Goal: Task Accomplishment & Management: Use online tool/utility

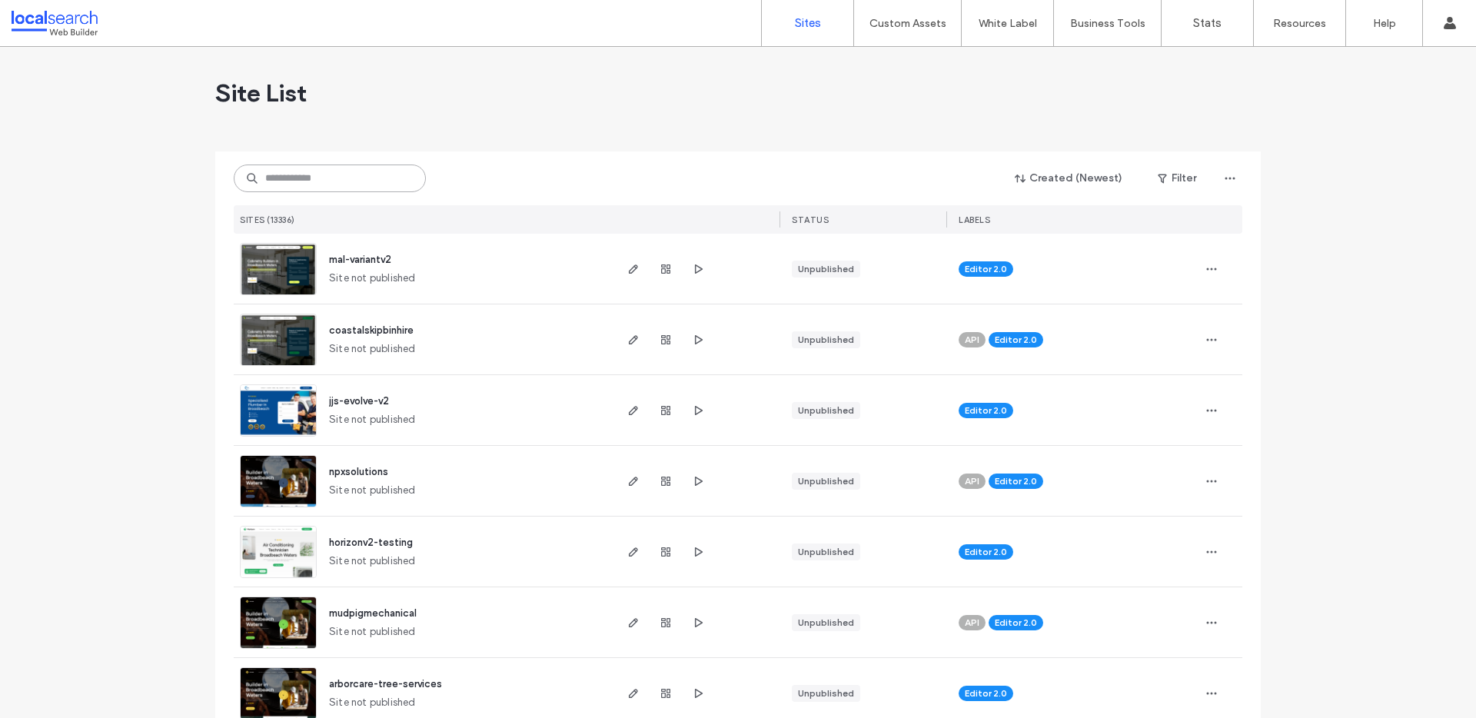
click at [315, 181] on input at bounding box center [330, 178] width 192 height 28
paste input "**********"
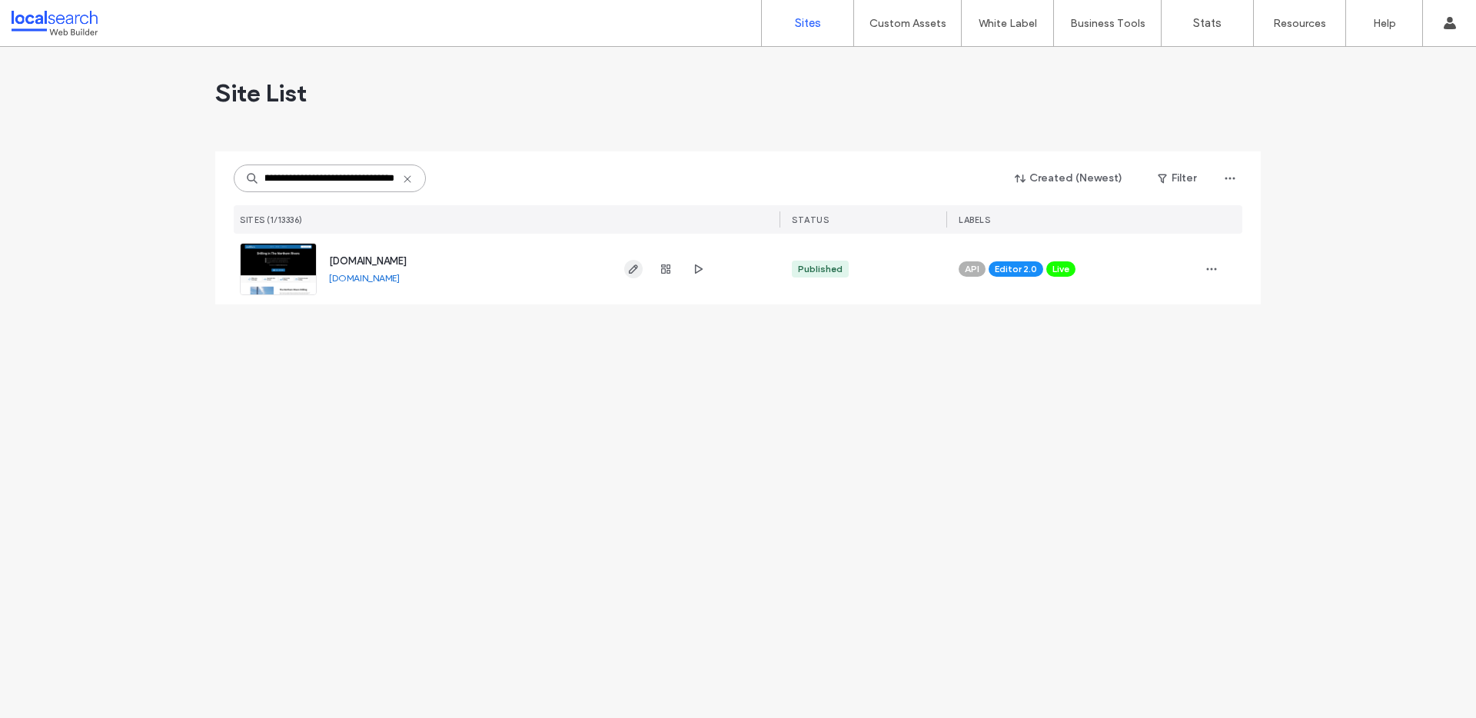
type input "**********"
click at [631, 270] on icon "button" at bounding box center [633, 269] width 12 height 12
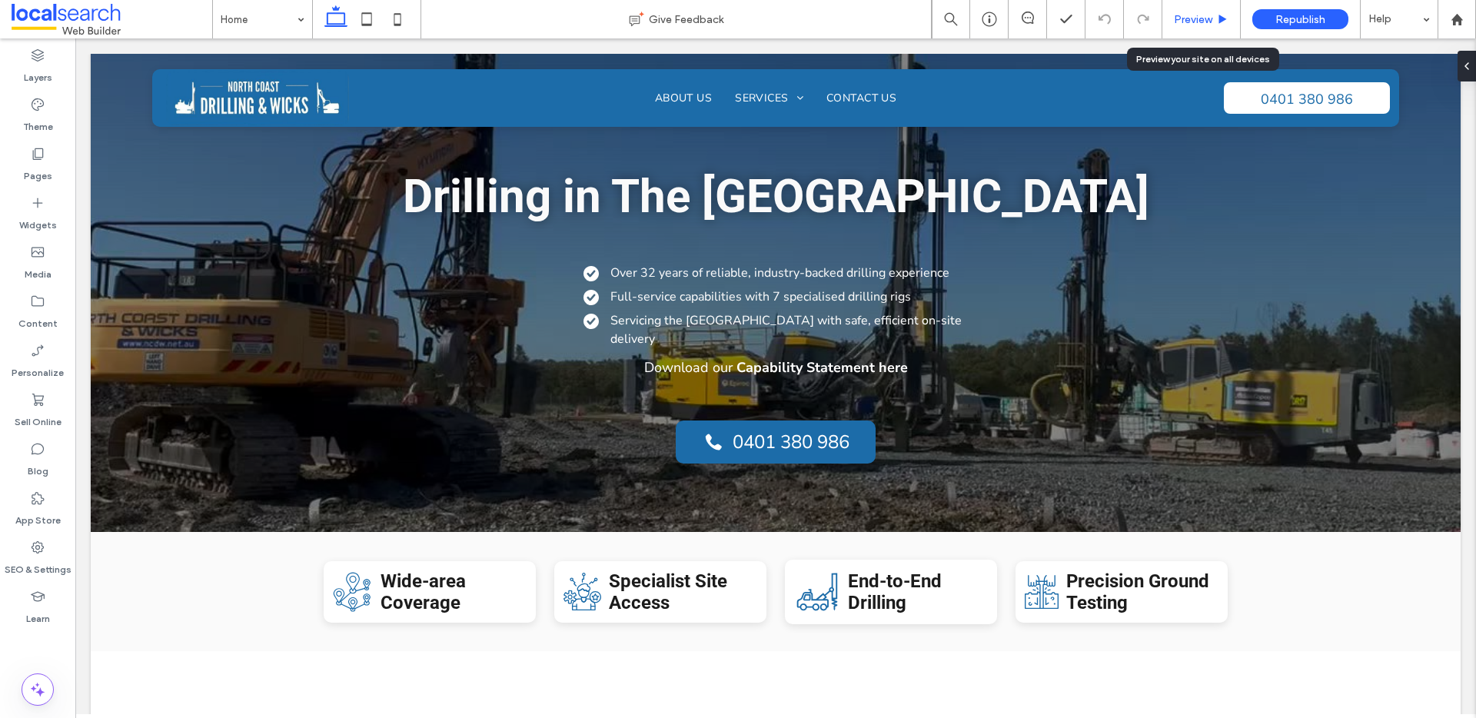
click at [1201, 11] on div "Preview" at bounding box center [1201, 19] width 78 height 38
click at [1197, 24] on span "Preview" at bounding box center [1193, 19] width 38 height 13
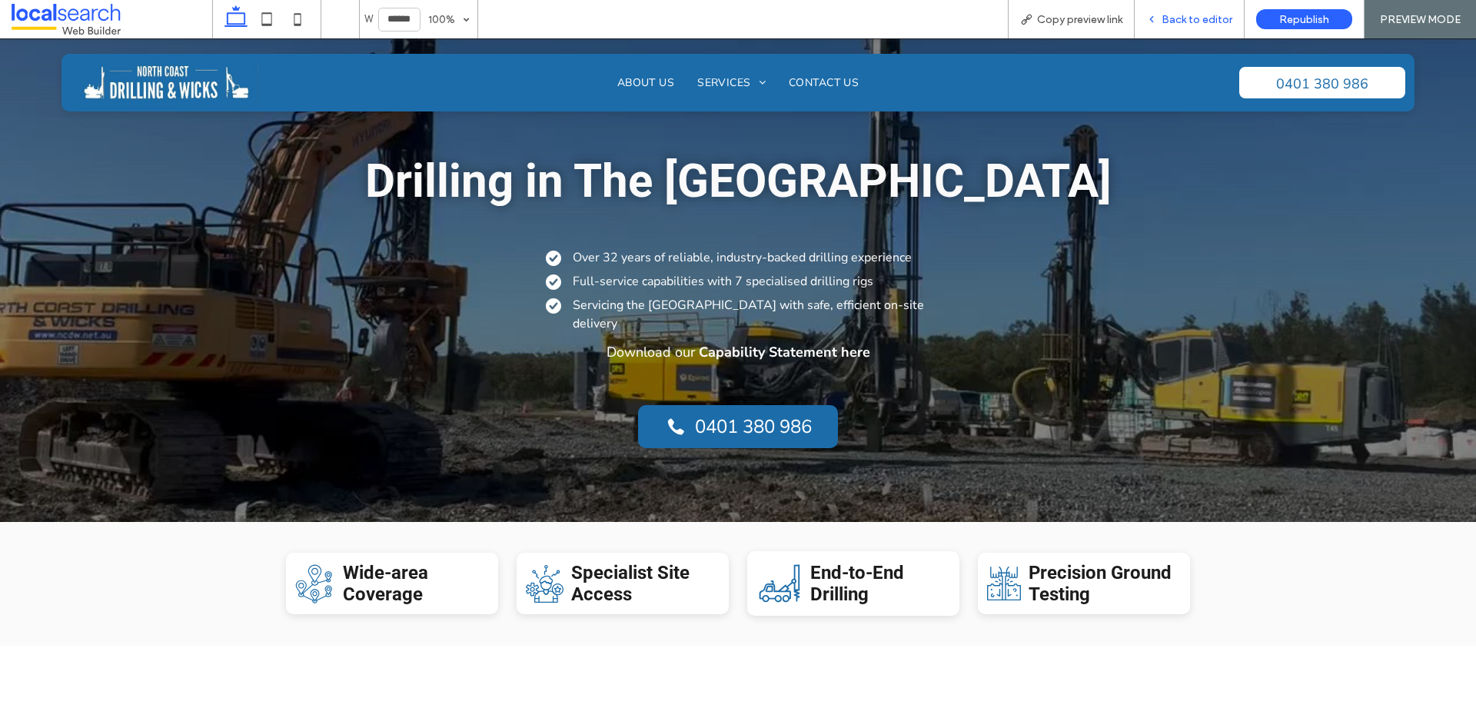
click at [1177, 15] on span "Back to editor" at bounding box center [1196, 19] width 71 height 13
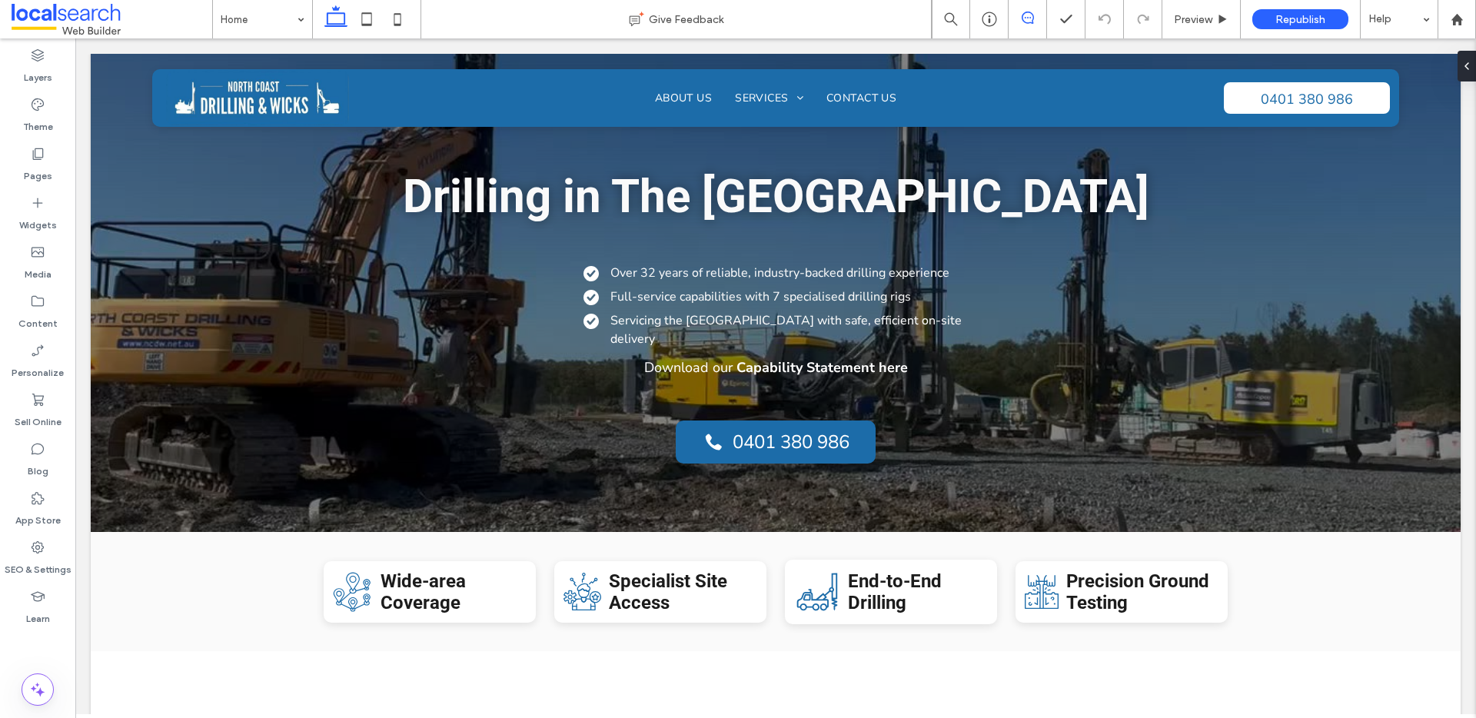
click at [1018, 15] on span at bounding box center [1027, 18] width 38 height 12
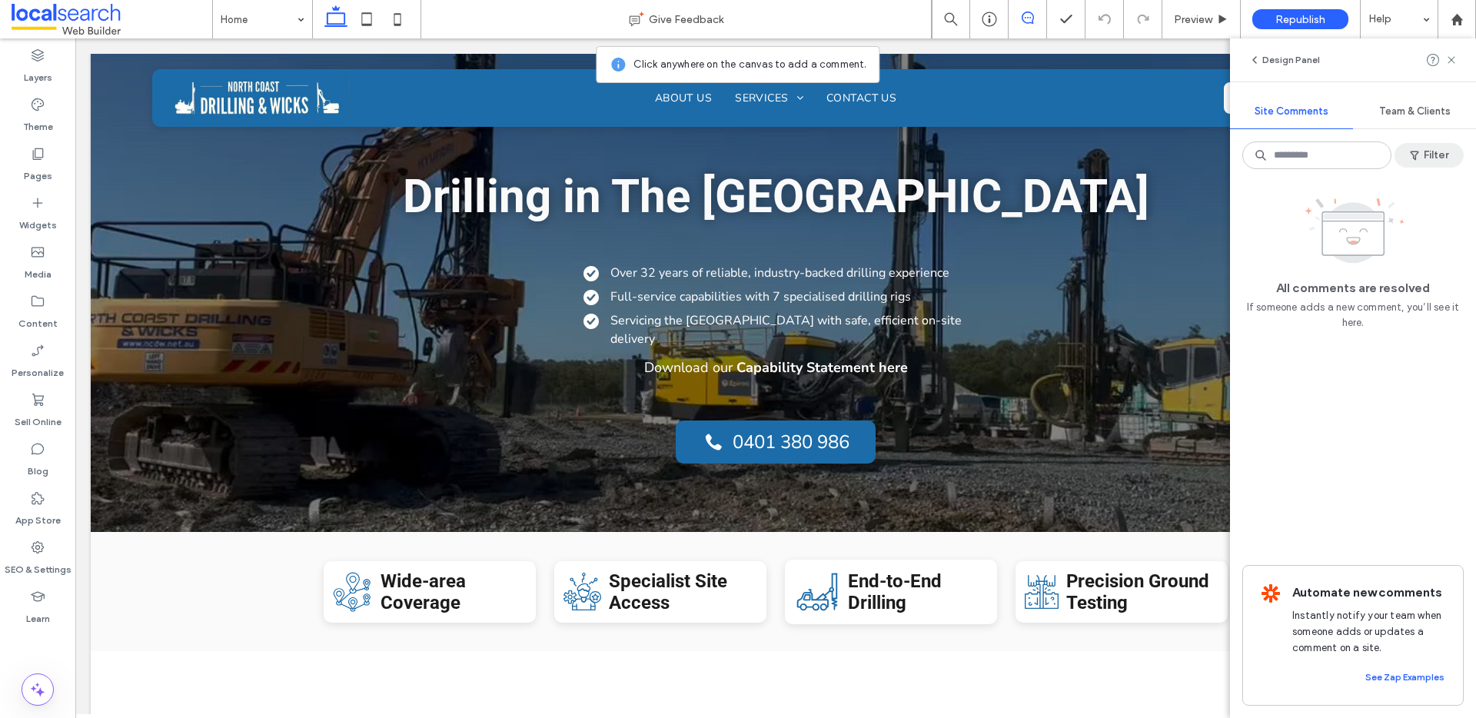
click at [1430, 151] on button "Filter" at bounding box center [1428, 155] width 69 height 25
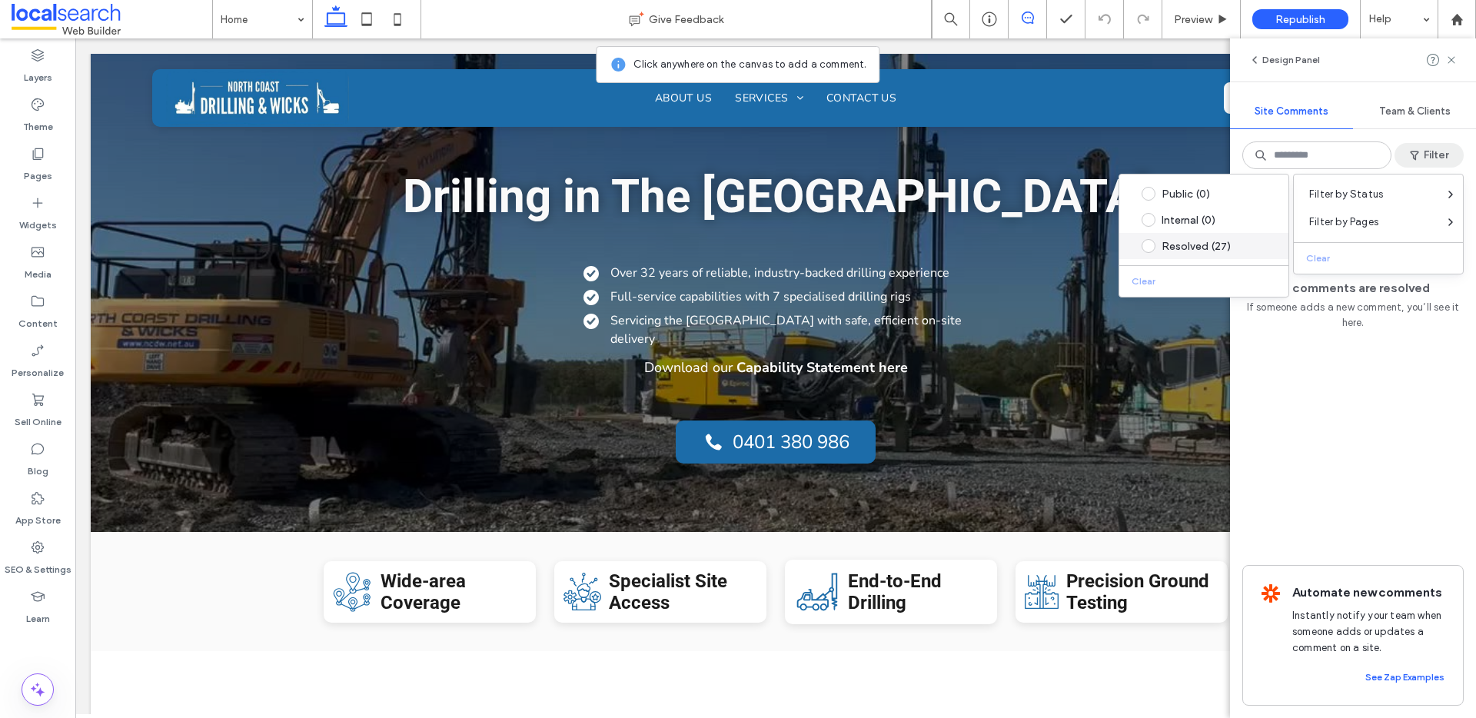
click at [1214, 245] on div "Resolved (27)" at bounding box center [1215, 246] width 108 height 13
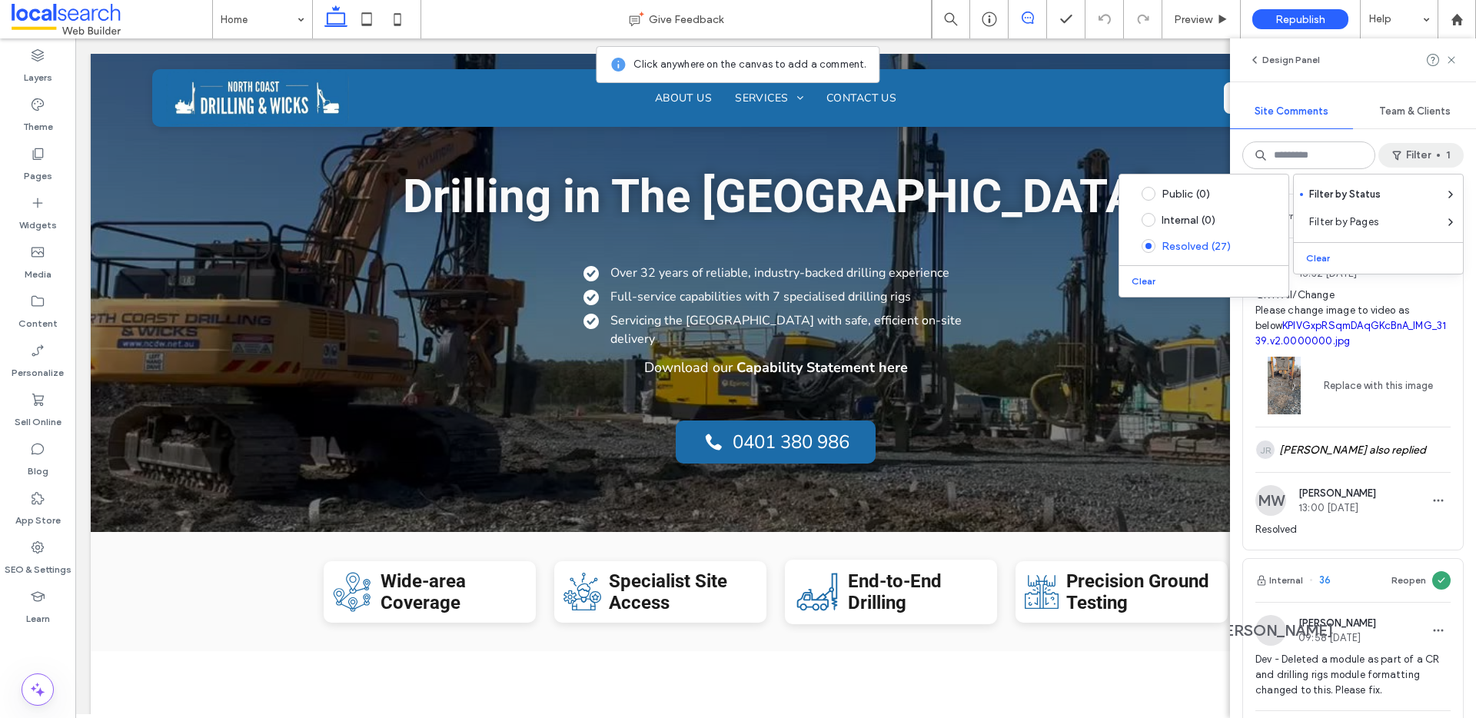
click at [1370, 320] on link "KPlVGxpRSqmDAqGKcBnA_IMG_3139.v2.0000000.jpg" at bounding box center [1350, 333] width 191 height 27
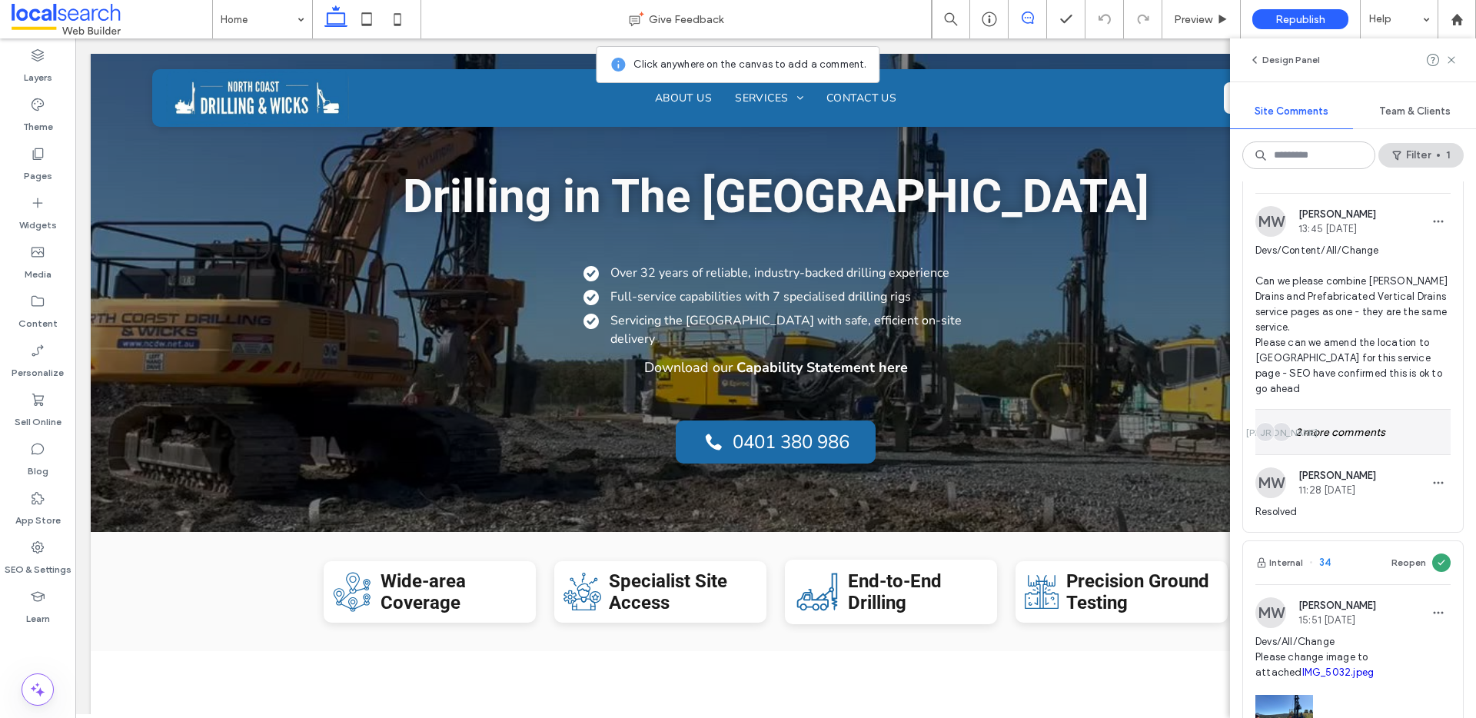
scroll to position [532, 0]
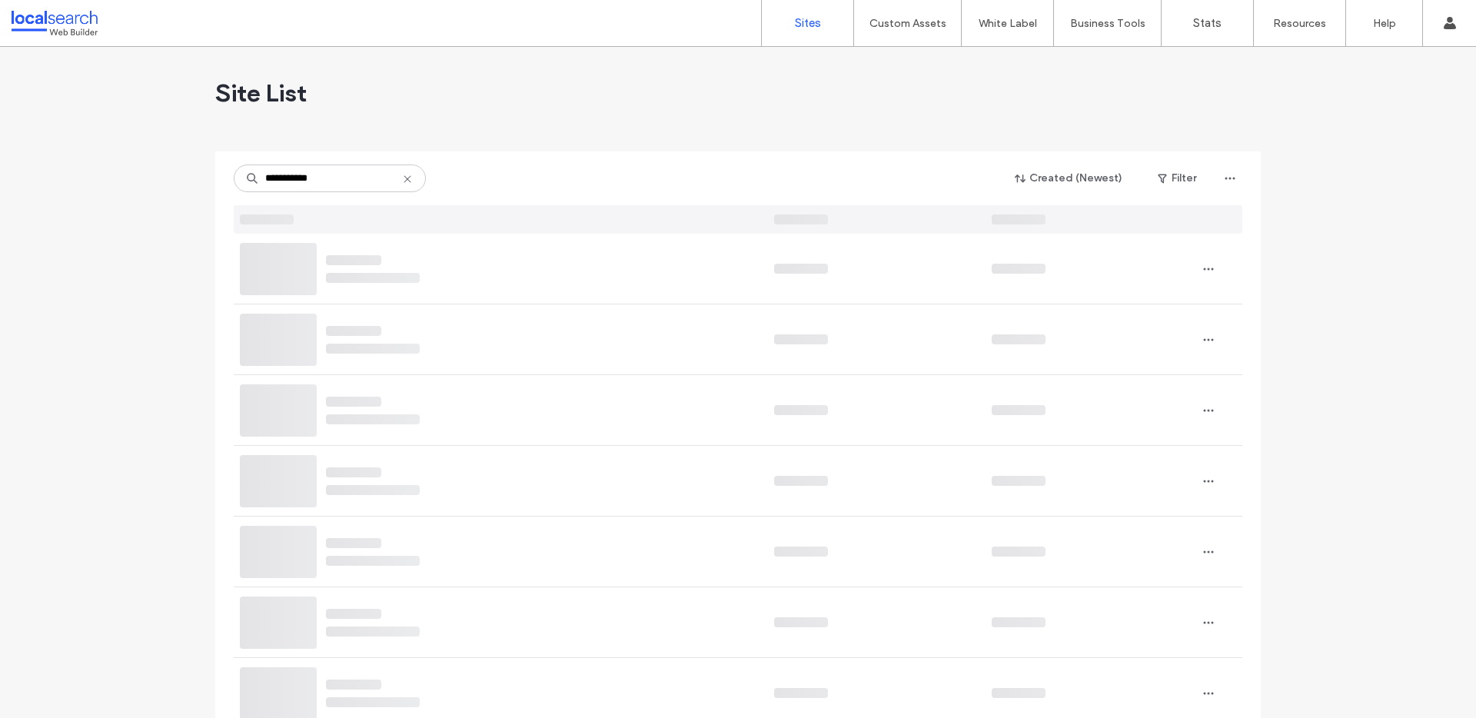
click at [300, 178] on input "**********" at bounding box center [330, 178] width 192 height 28
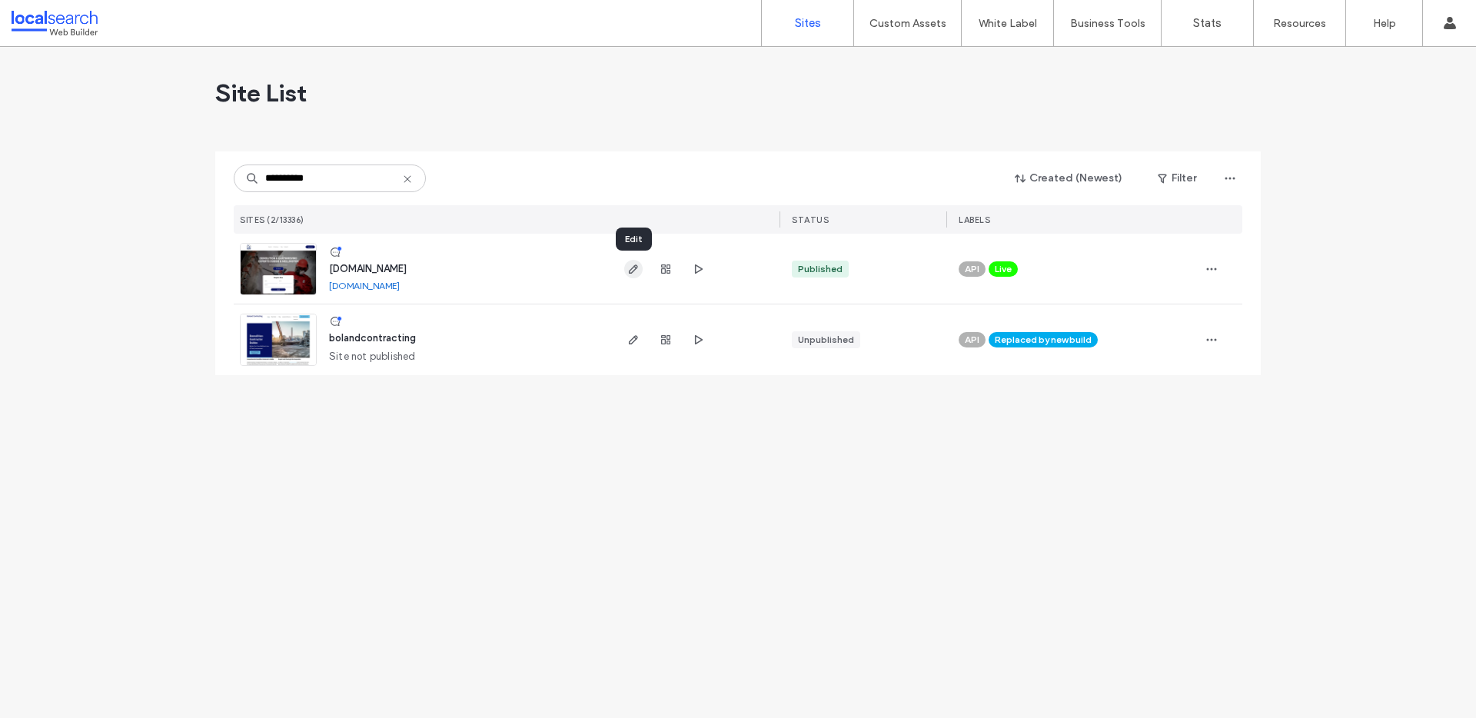
type input "**********"
click at [627, 270] on icon "button" at bounding box center [633, 269] width 12 height 12
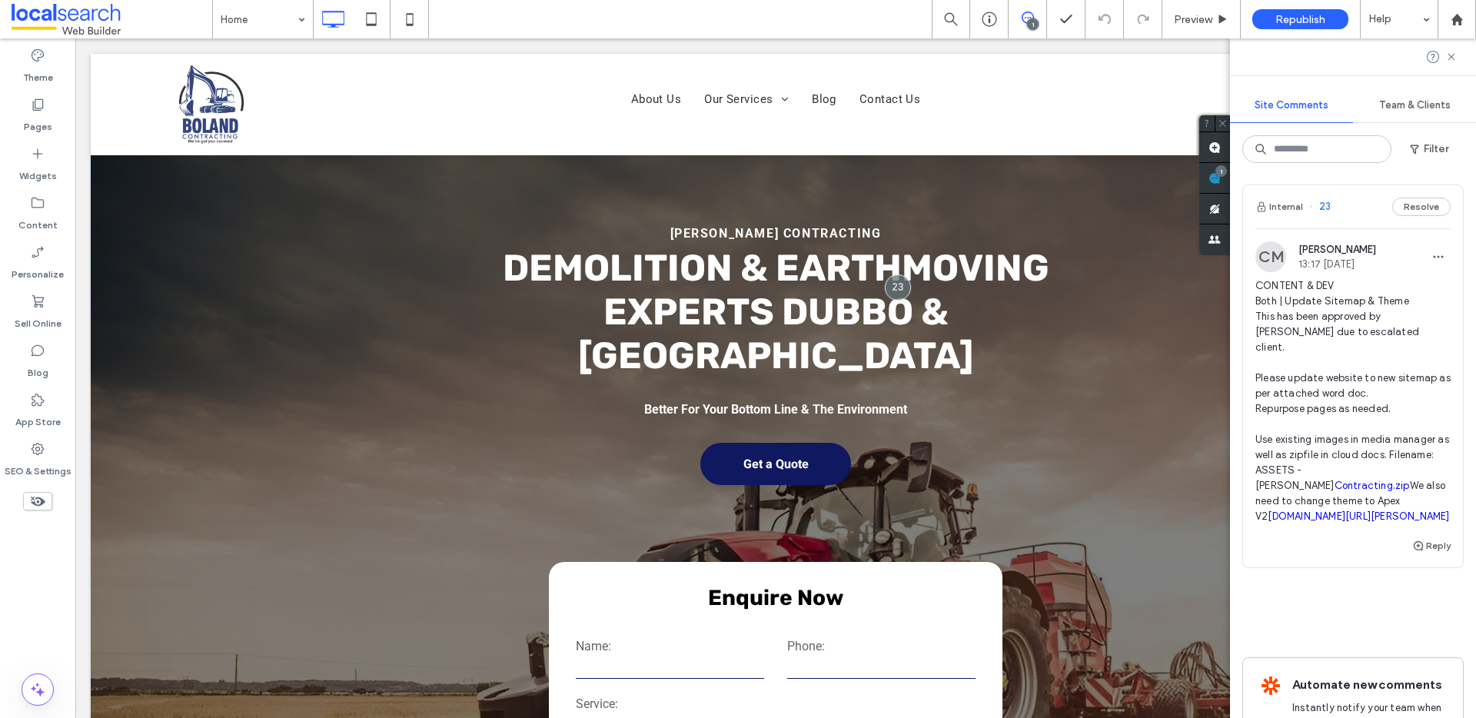
click at [1302, 522] on link "irp.cdn-website.com/d105c947/files/uploaded/NEW+SITEMAP+-+Boland+Contracting.do…" at bounding box center [1357, 516] width 181 height 12
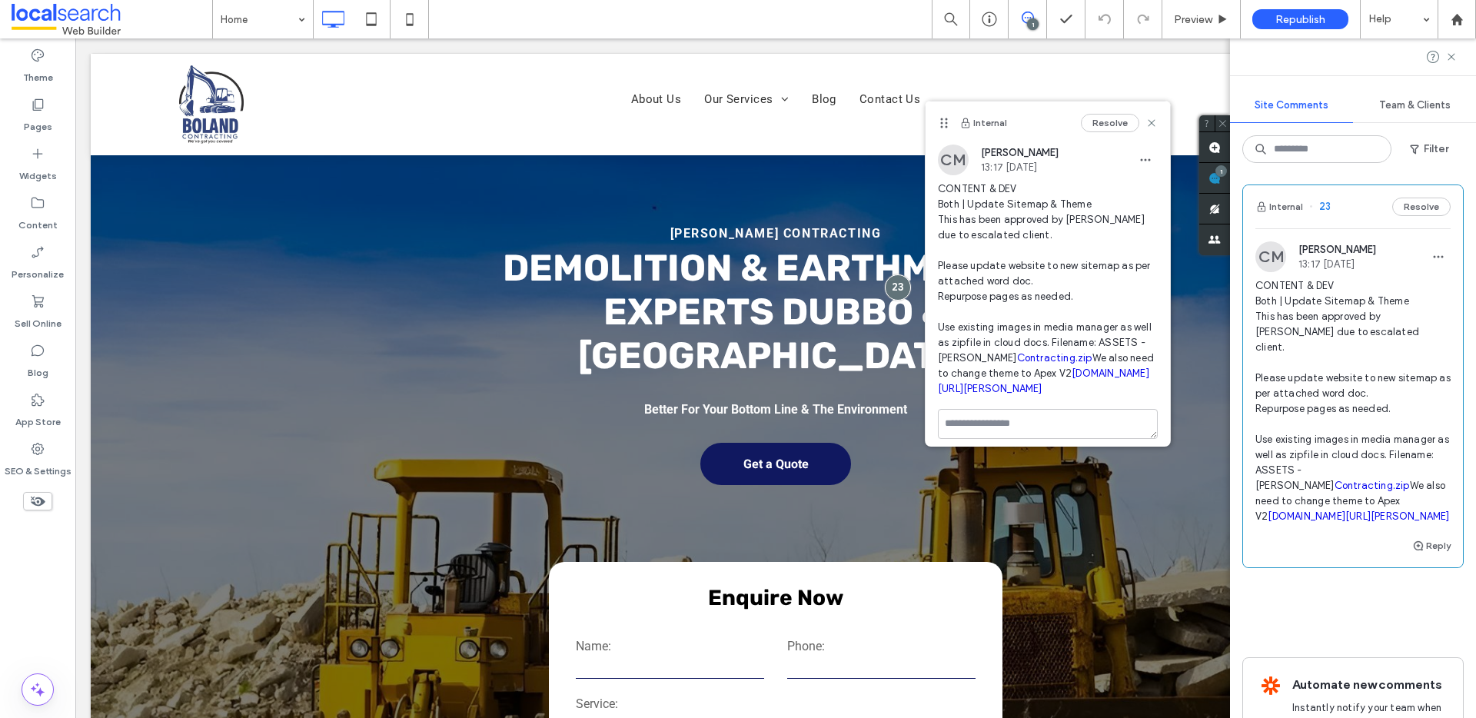
scroll to position [6, 0]
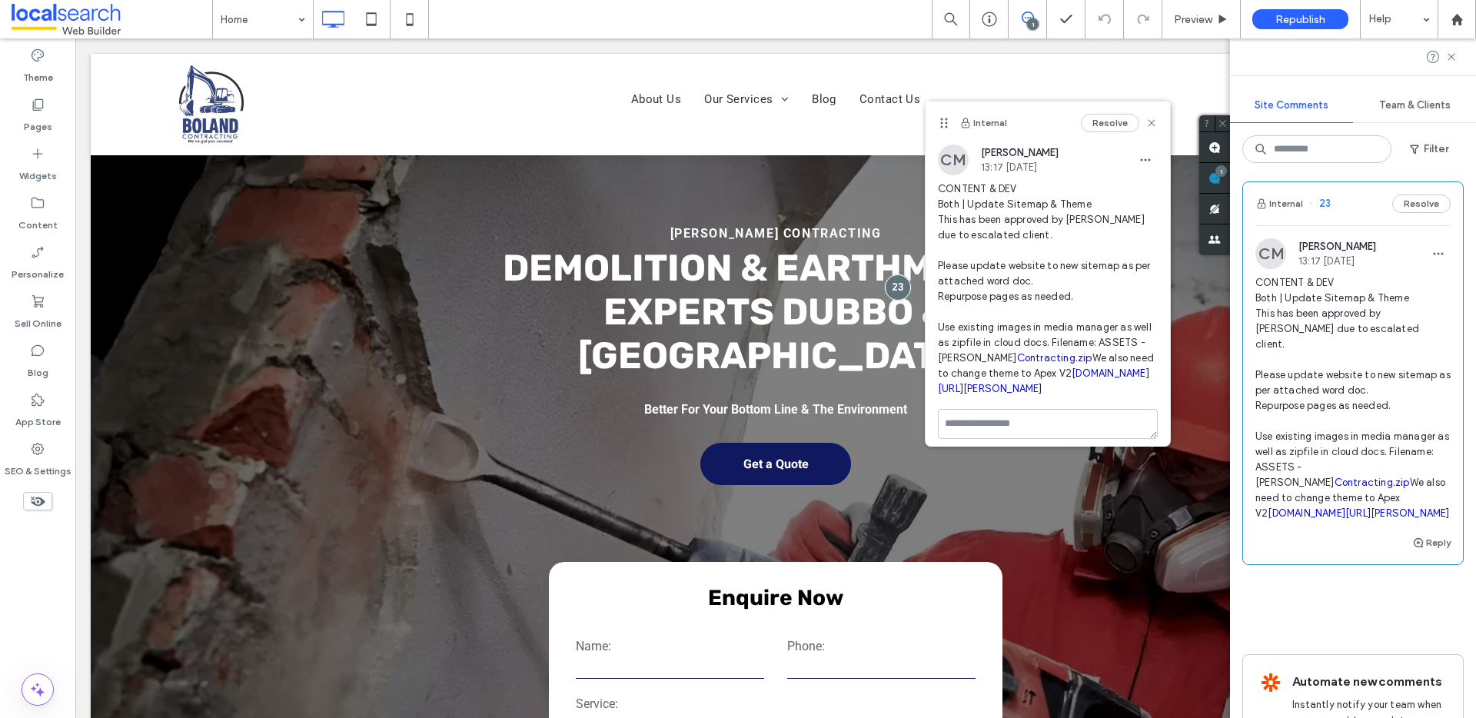
click at [728, 17] on div "Home 1 Preview Republish Help" at bounding box center [844, 19] width 1264 height 38
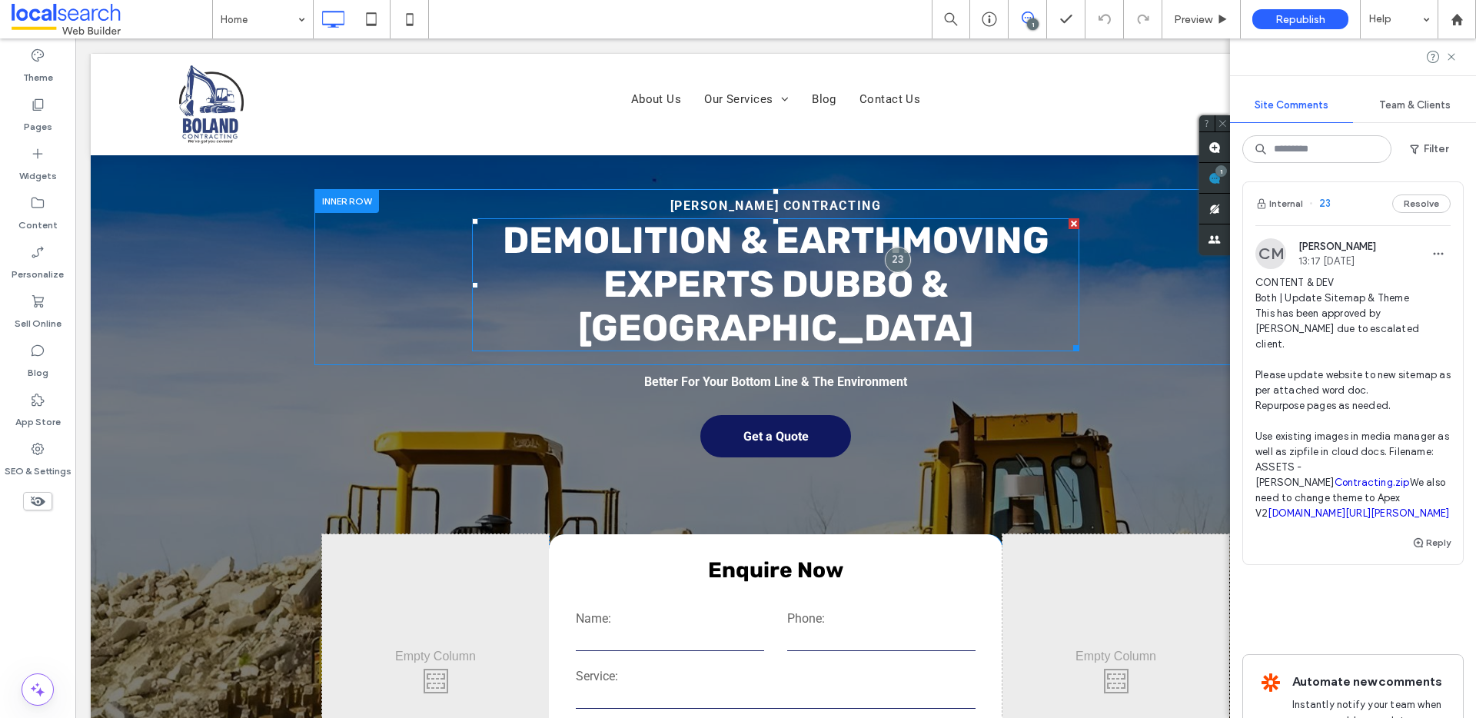
scroll to position [66, 0]
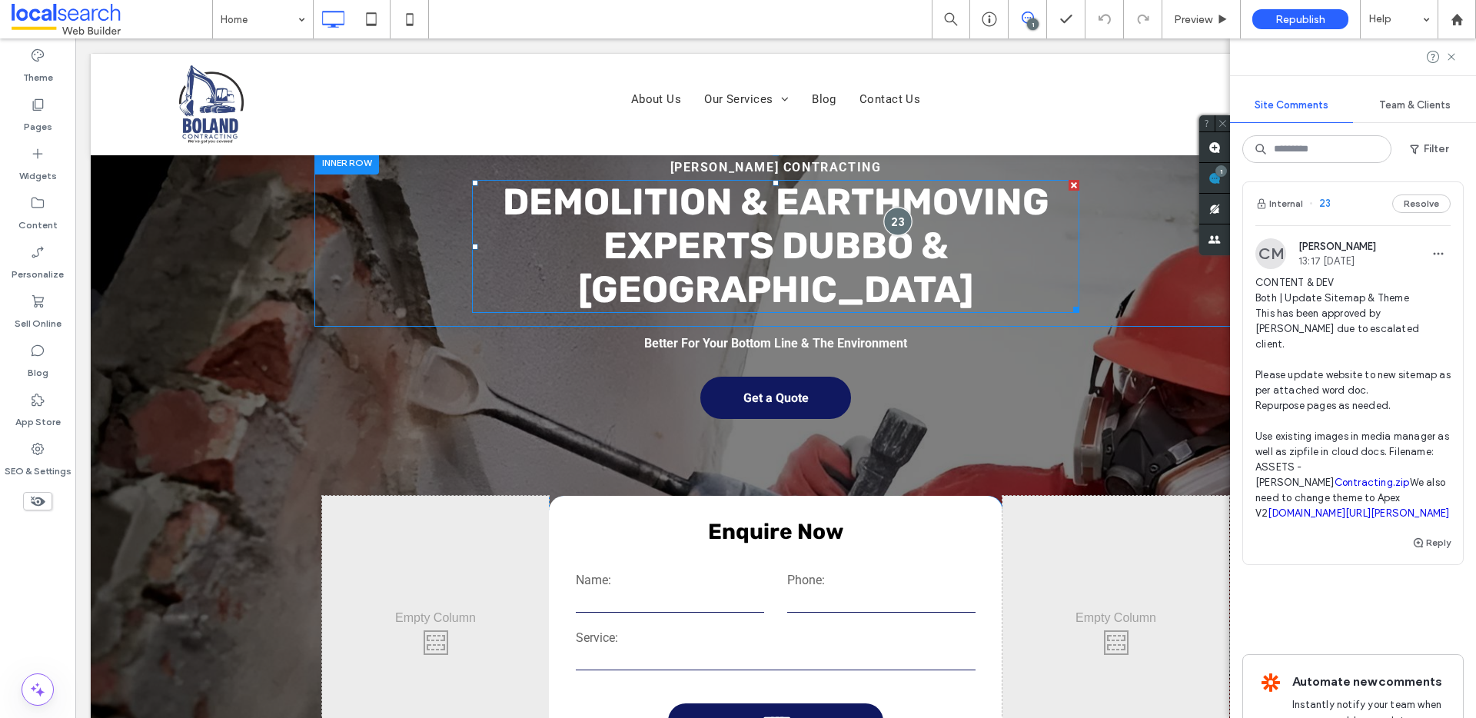
click at [886, 207] on div at bounding box center [898, 221] width 28 height 28
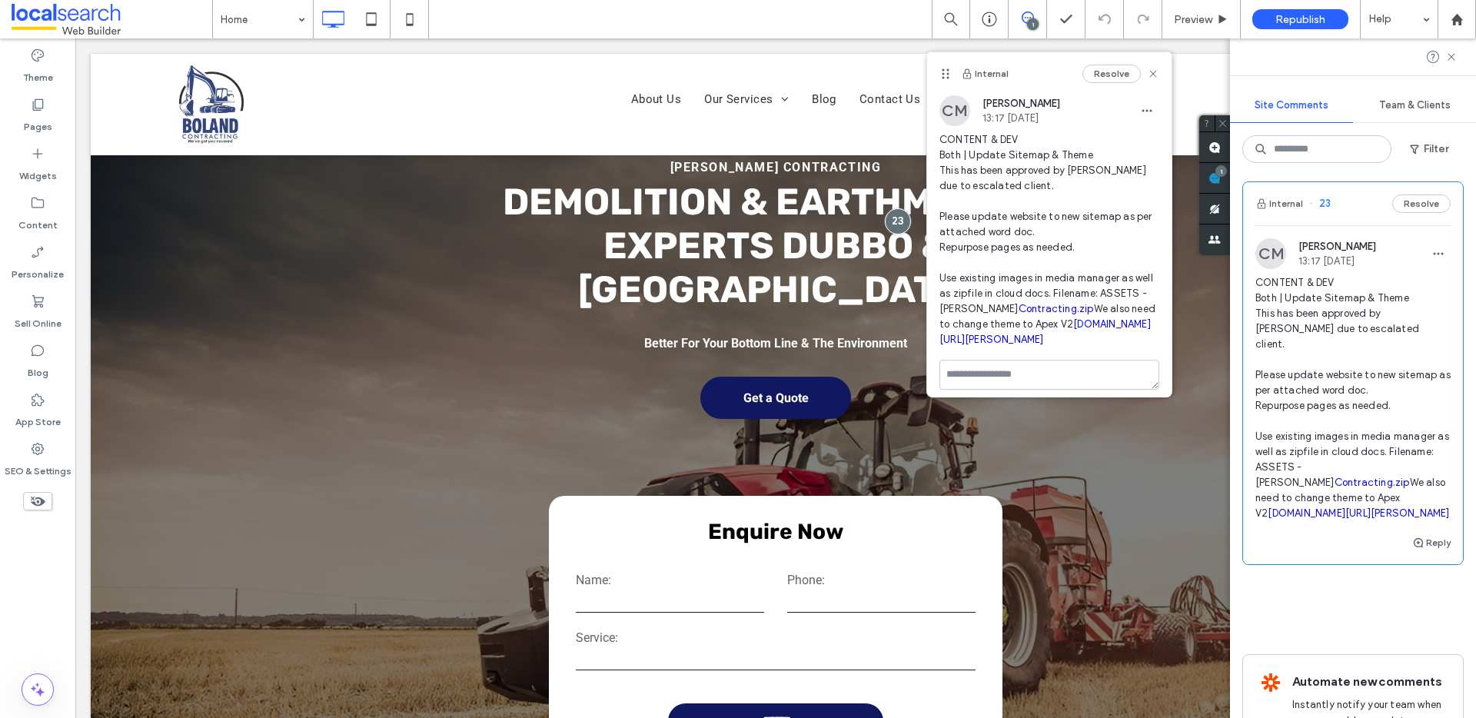
click at [850, 13] on div "Home 1 Preview Republish Help" at bounding box center [844, 19] width 1264 height 38
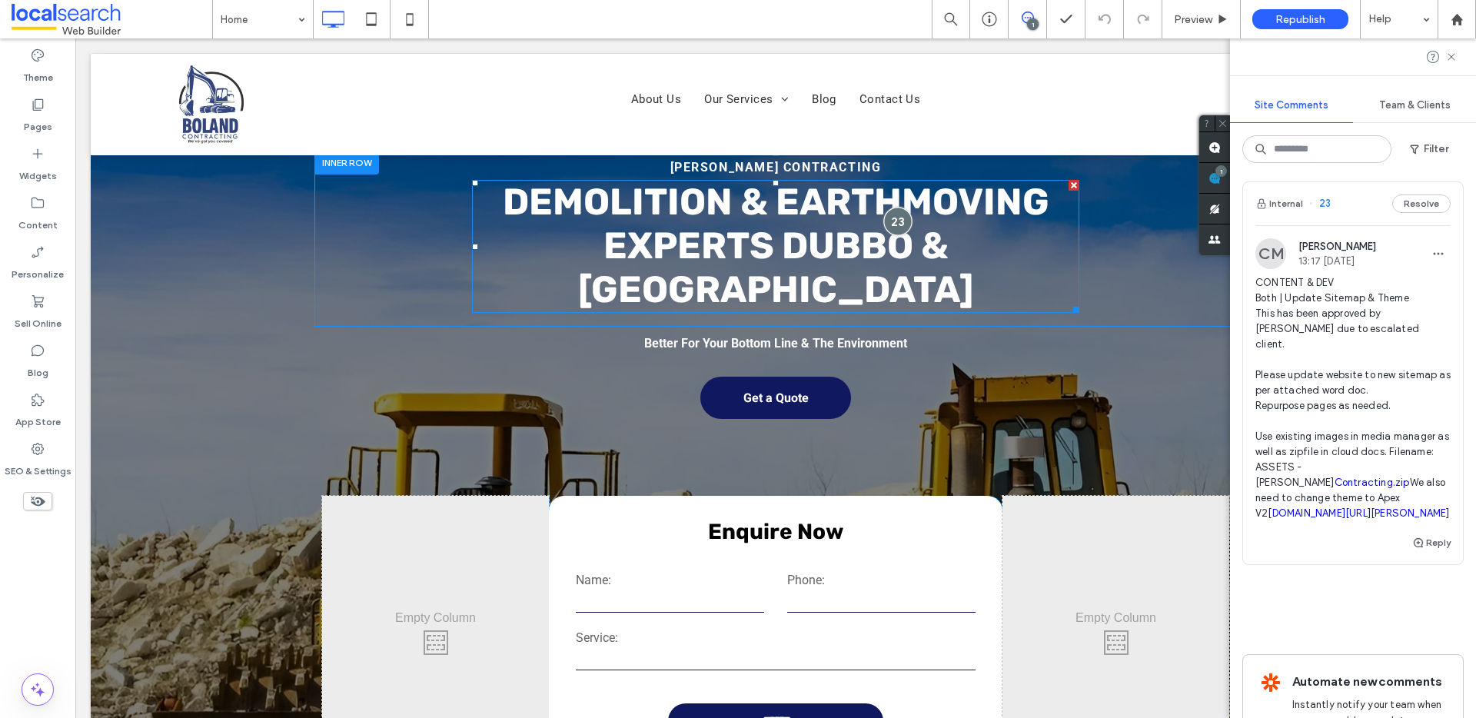
click at [892, 210] on div at bounding box center [898, 221] width 28 height 28
